Goal: Task Accomplishment & Management: Manage account settings

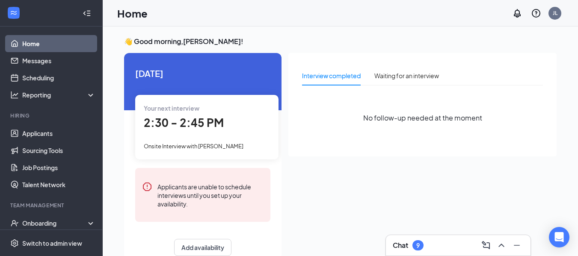
click at [219, 119] on span "2:30 - 2:45 PM" at bounding box center [184, 123] width 80 height 14
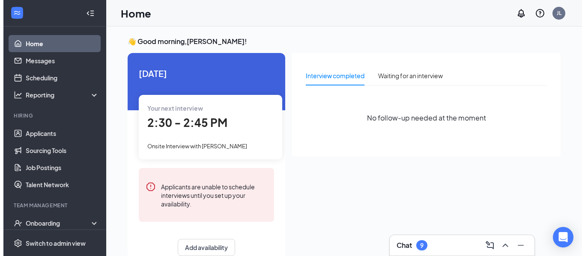
scroll to position [3, 0]
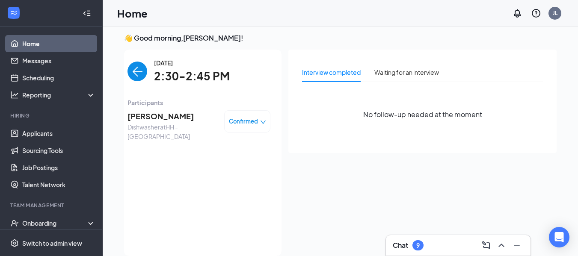
click at [163, 119] on span "[PERSON_NAME]" at bounding box center [173, 116] width 90 height 12
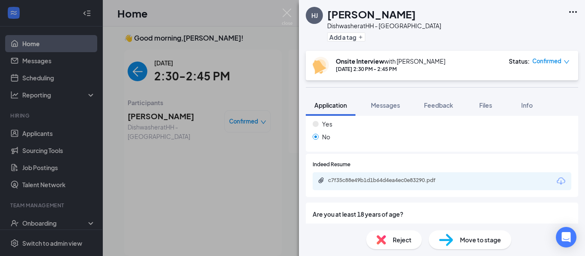
scroll to position [537, 0]
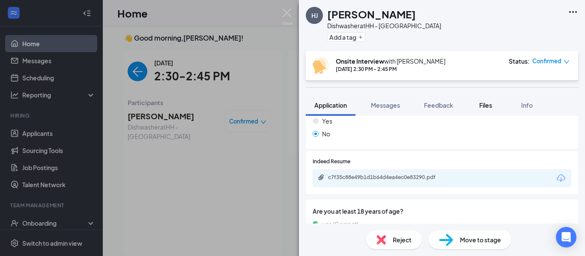
click at [487, 102] on span "Files" at bounding box center [485, 105] width 13 height 8
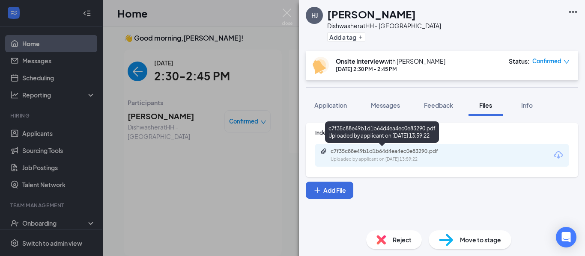
click at [395, 155] on div "c7f35c88e49b1d1b64d4ea4ec0e83290.pdf Uploaded by applicant on [DATE] 13:59:22" at bounding box center [389, 155] width 139 height 15
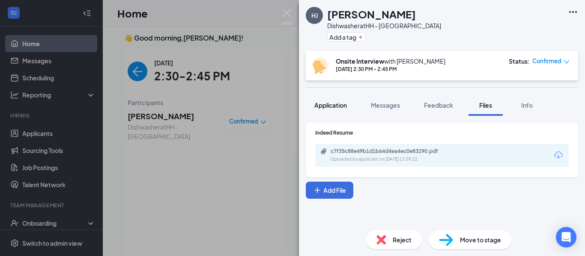
click at [343, 107] on span "Application" at bounding box center [330, 105] width 33 height 8
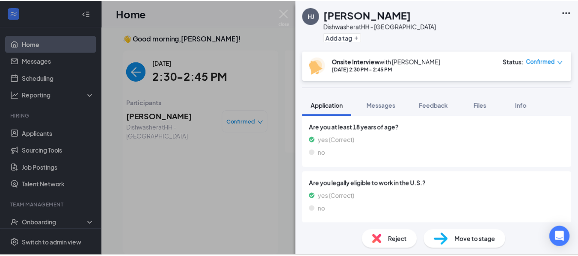
scroll to position [624, 0]
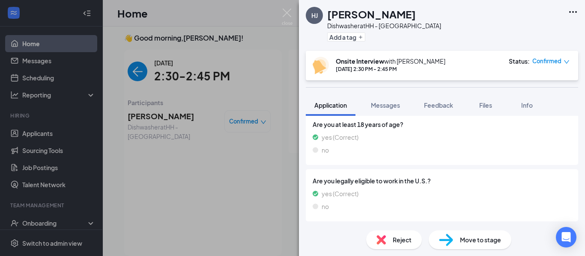
click at [241, 178] on div "[PERSON_NAME] [PERSON_NAME] Dishwasher at [GEOGRAPHIC_DATA] Add a tag Onsite In…" at bounding box center [292, 128] width 585 height 256
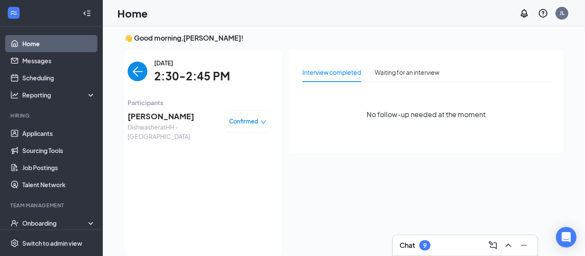
click at [133, 71] on img "back-button" at bounding box center [138, 72] width 20 height 20
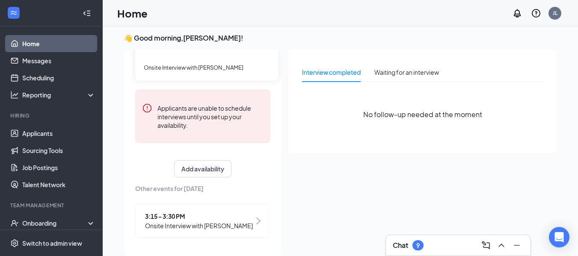
scroll to position [18, 0]
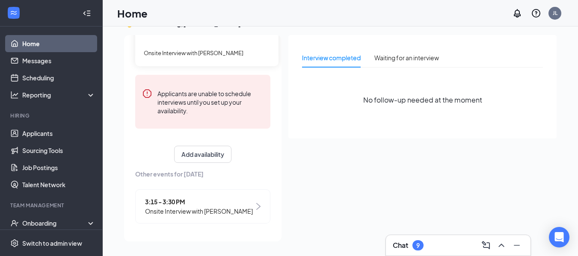
click at [215, 209] on span "Onsite Interview with [PERSON_NAME]" at bounding box center [199, 211] width 108 height 9
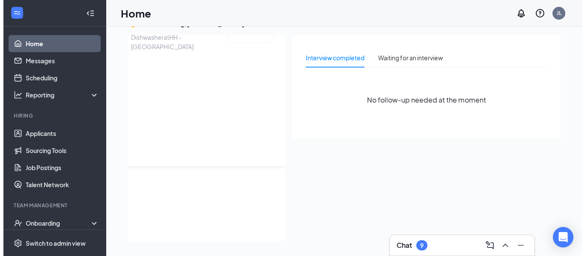
scroll to position [0, 0]
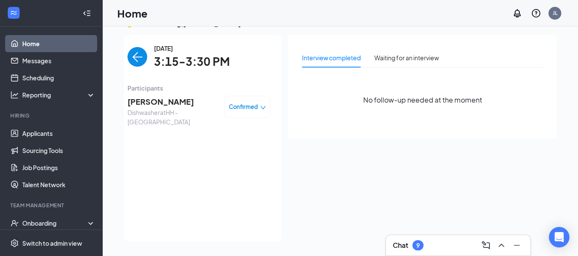
click at [188, 102] on span "[PERSON_NAME]" at bounding box center [173, 102] width 90 height 12
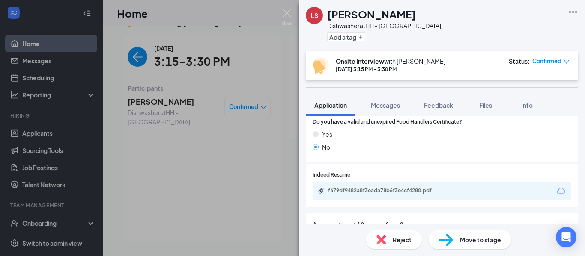
scroll to position [490, 0]
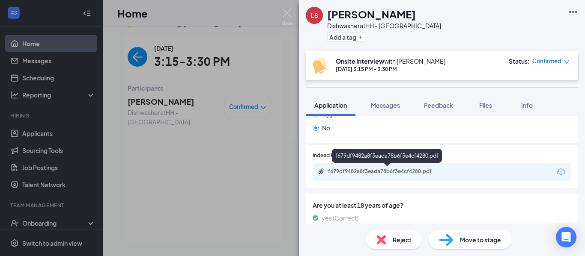
click at [407, 169] on div "f679df9482a8f3eada78b6f3e4cf4280.pdf" at bounding box center [388, 171] width 120 height 7
